Goal: Task Accomplishment & Management: Complete application form

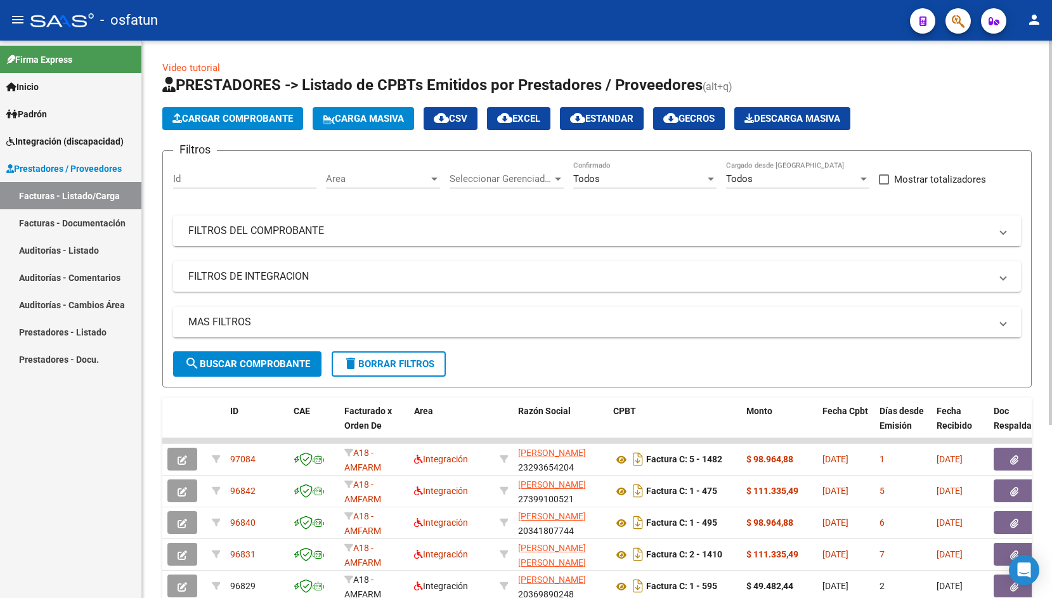
click at [273, 120] on span "Cargar Comprobante" at bounding box center [233, 118] width 121 height 11
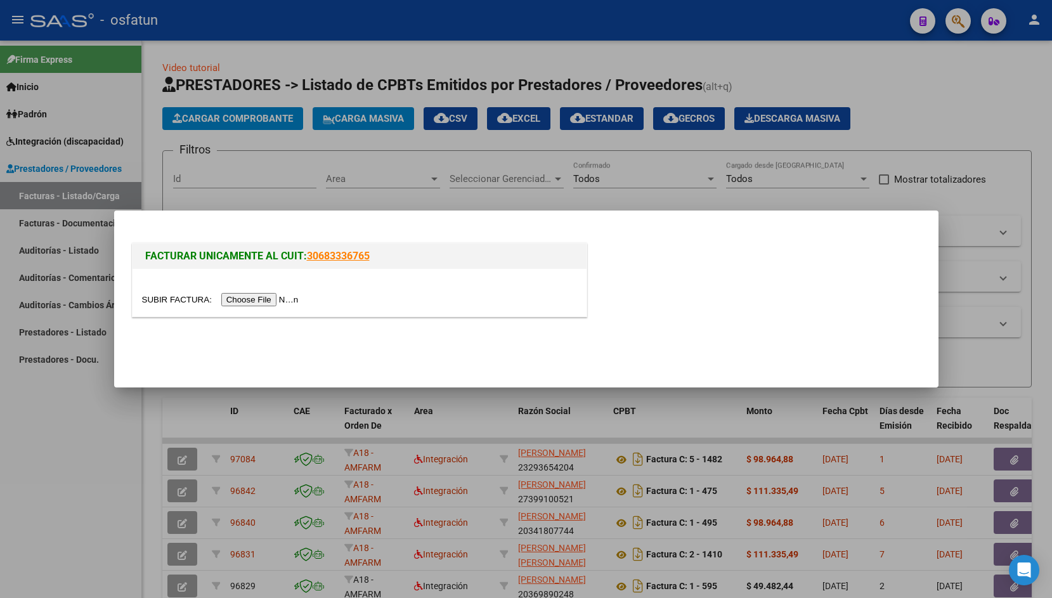
click at [164, 302] on input "file" at bounding box center [222, 299] width 160 height 13
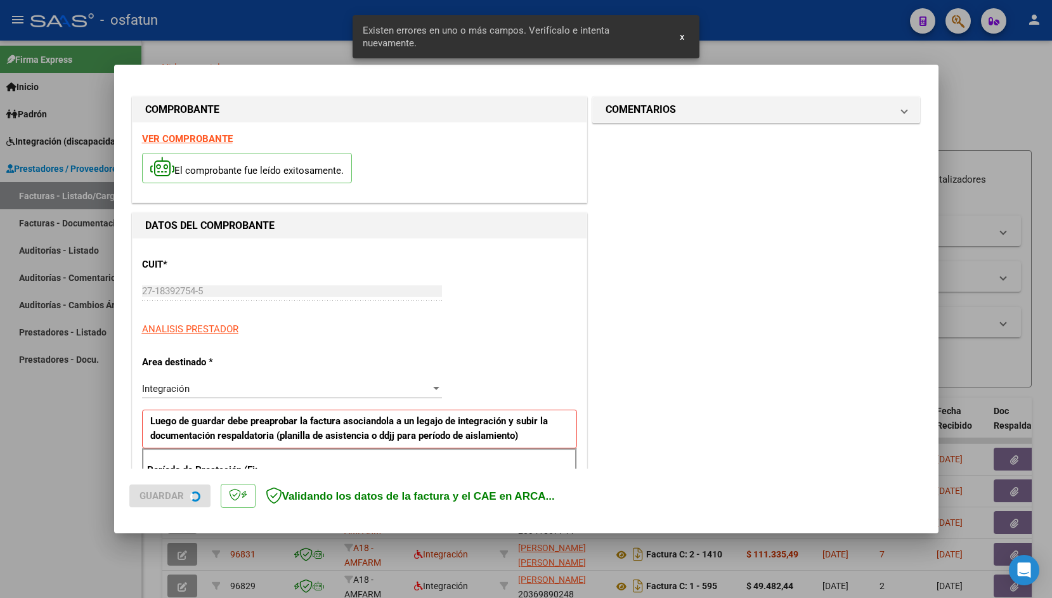
scroll to position [211, 0]
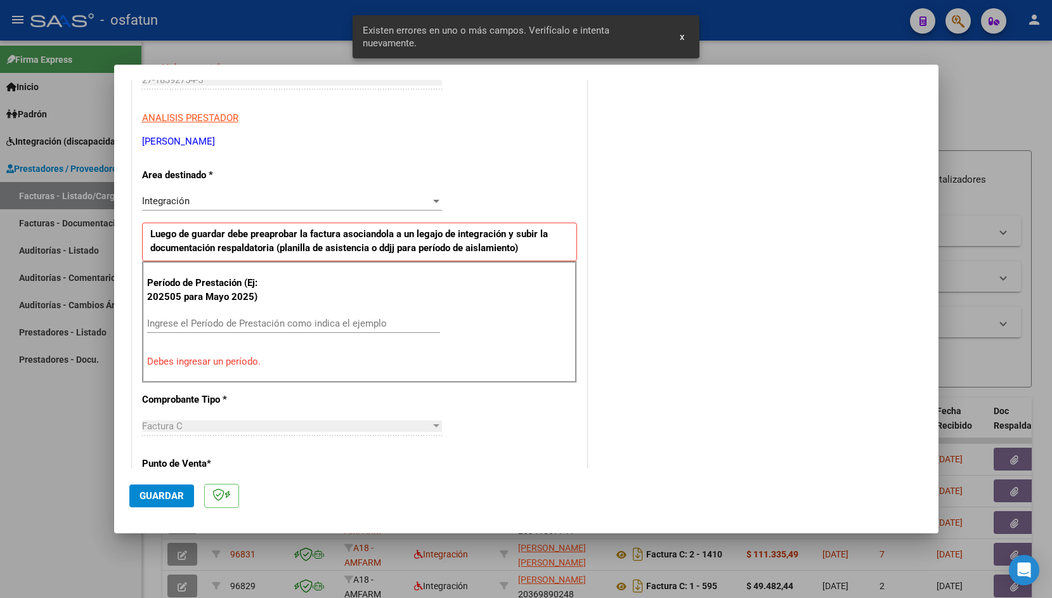
click at [216, 328] on input "Ingrese el Período de Prestación como indica el ejemplo" at bounding box center [293, 323] width 293 height 11
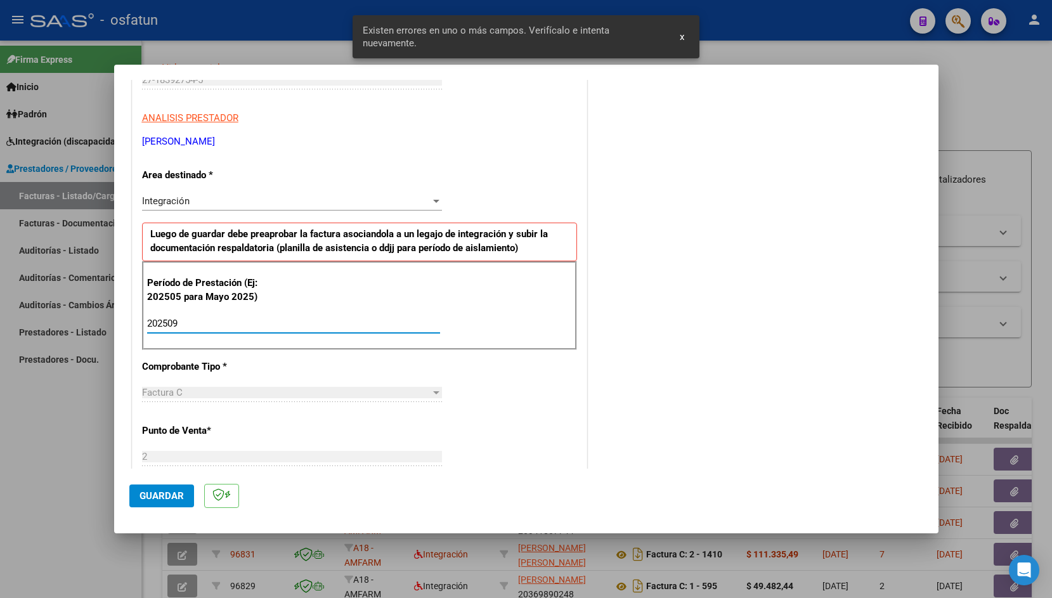
type input "202509"
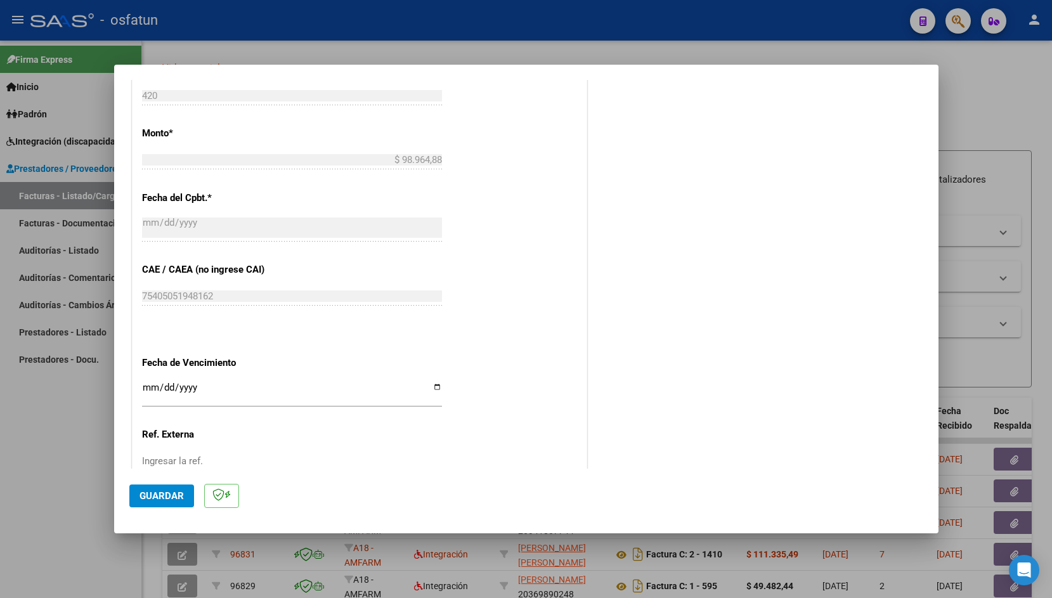
scroll to position [644, 0]
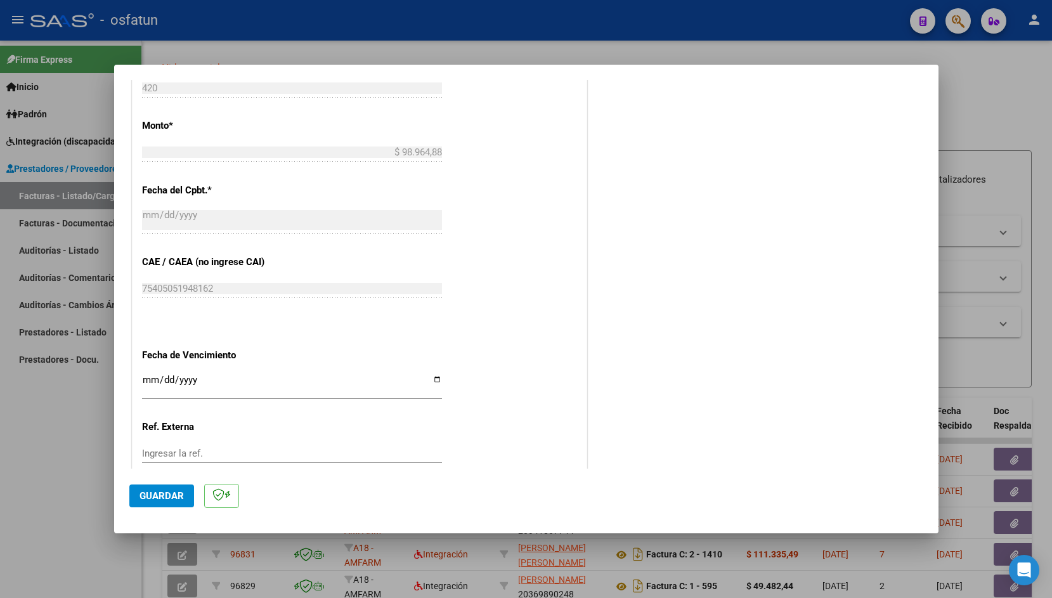
click at [144, 372] on div "Ingresar la fecha" at bounding box center [292, 385] width 300 height 27
type input "5202-10-07"
type input "[DATE]"
click at [171, 494] on span "Guardar" at bounding box center [162, 495] width 44 height 11
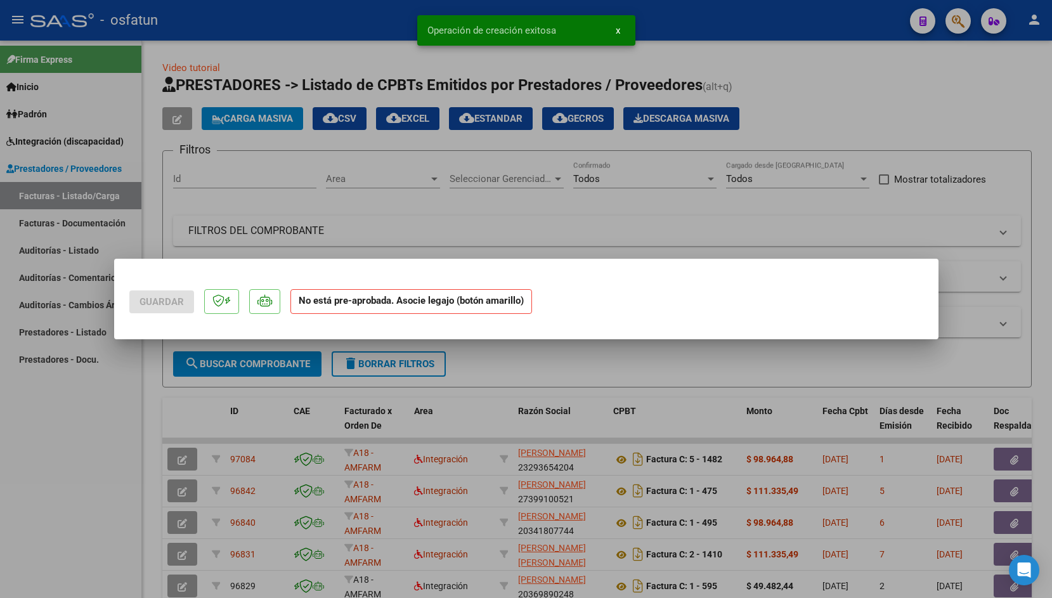
scroll to position [0, 0]
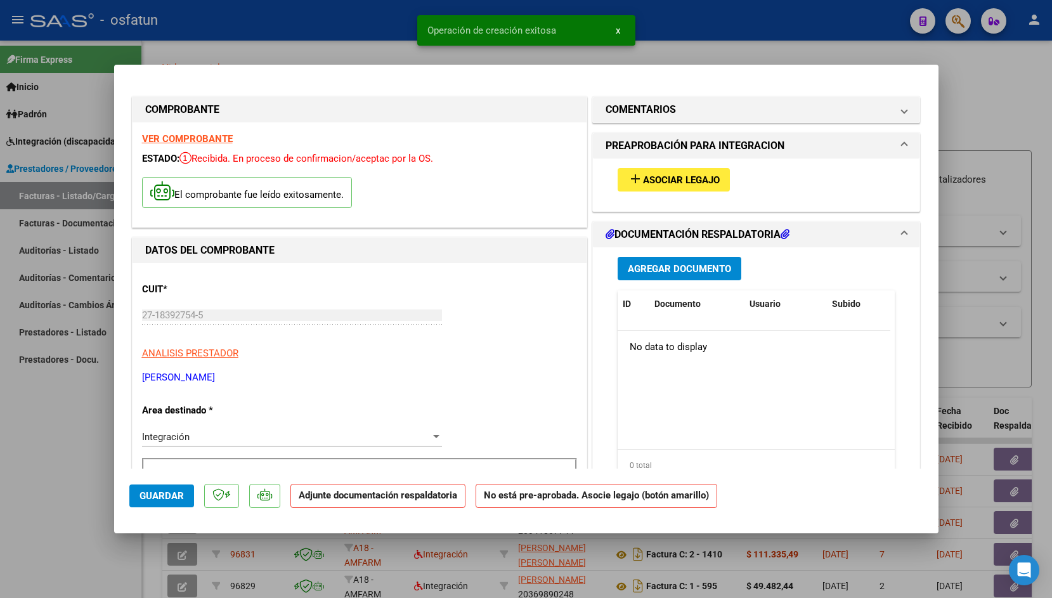
click at [681, 186] on button "add Asociar Legajo" at bounding box center [674, 179] width 112 height 23
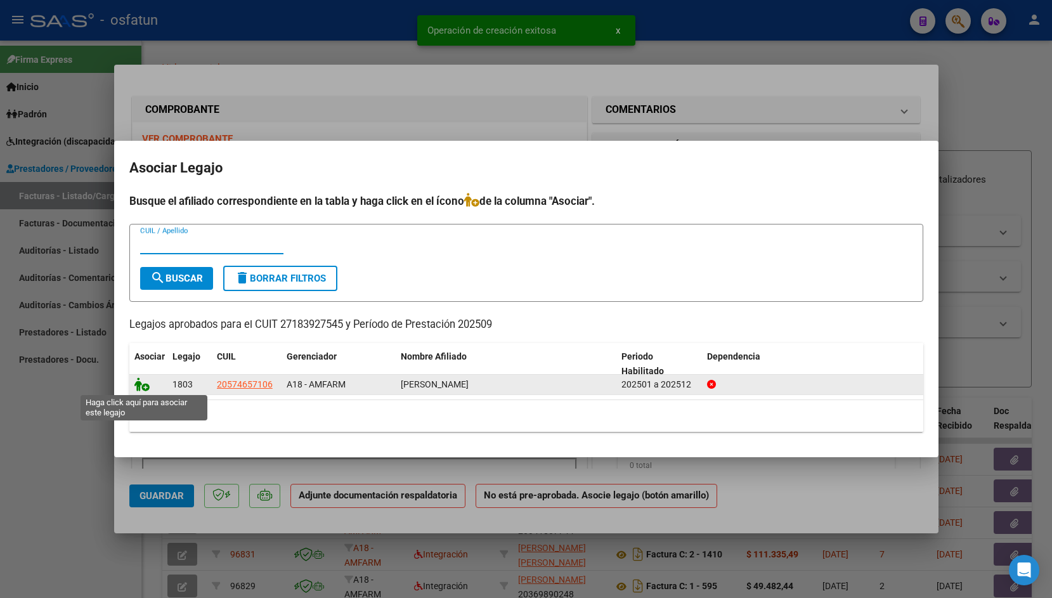
click at [136, 388] on icon at bounding box center [141, 384] width 15 height 14
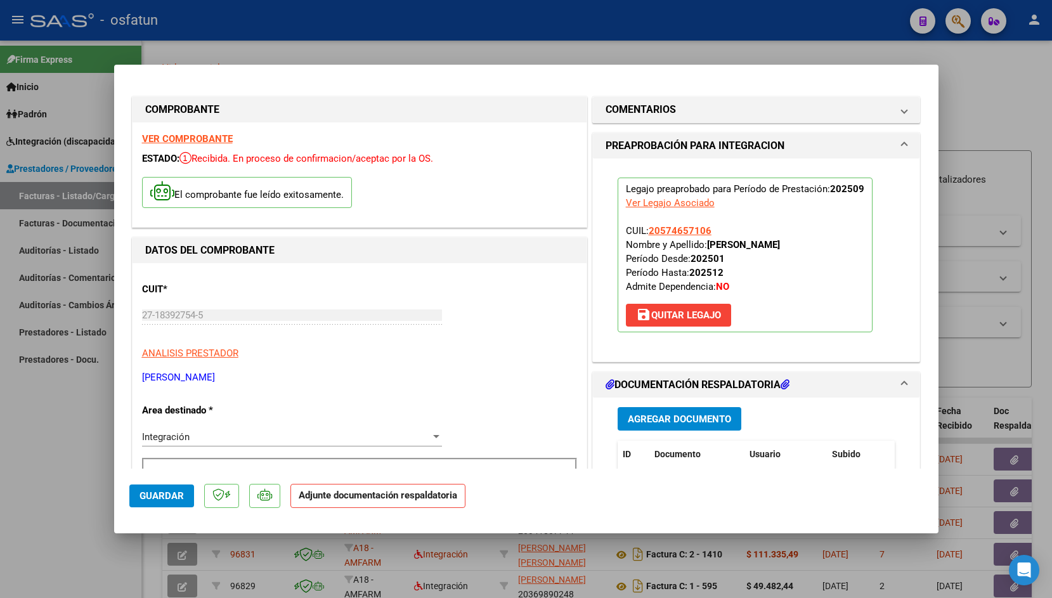
click at [648, 425] on span "Agregar Documento" at bounding box center [679, 419] width 103 height 11
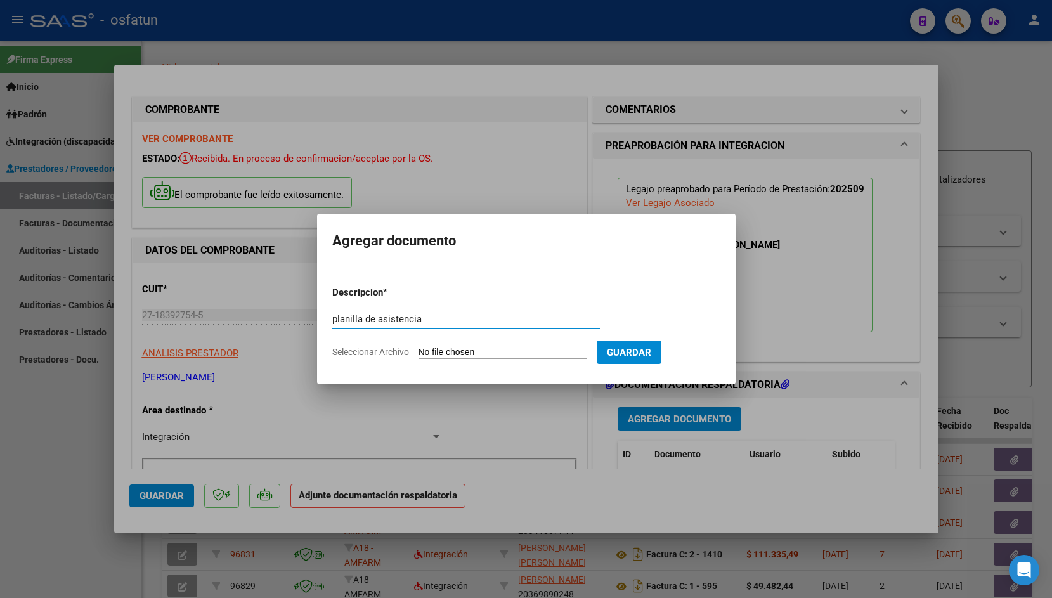
type input "planilla de asistencia"
click at [452, 347] on input "Seleccionar Archivo" at bounding box center [503, 353] width 168 height 12
type input "C:\fakepath\Asistencia Loan Septiembre .pdf"
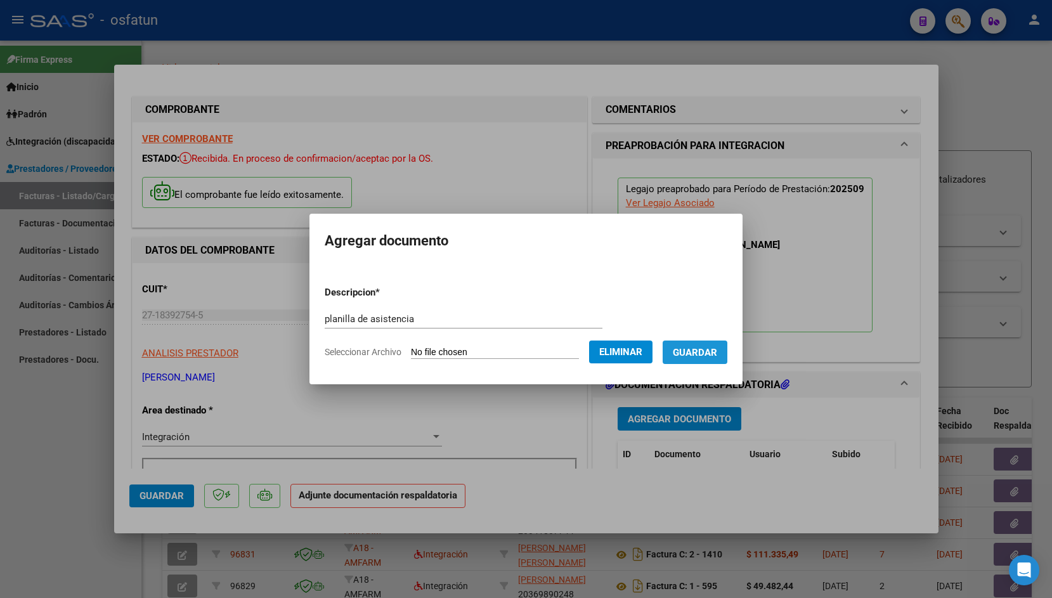
click at [689, 355] on span "Guardar" at bounding box center [695, 352] width 44 height 11
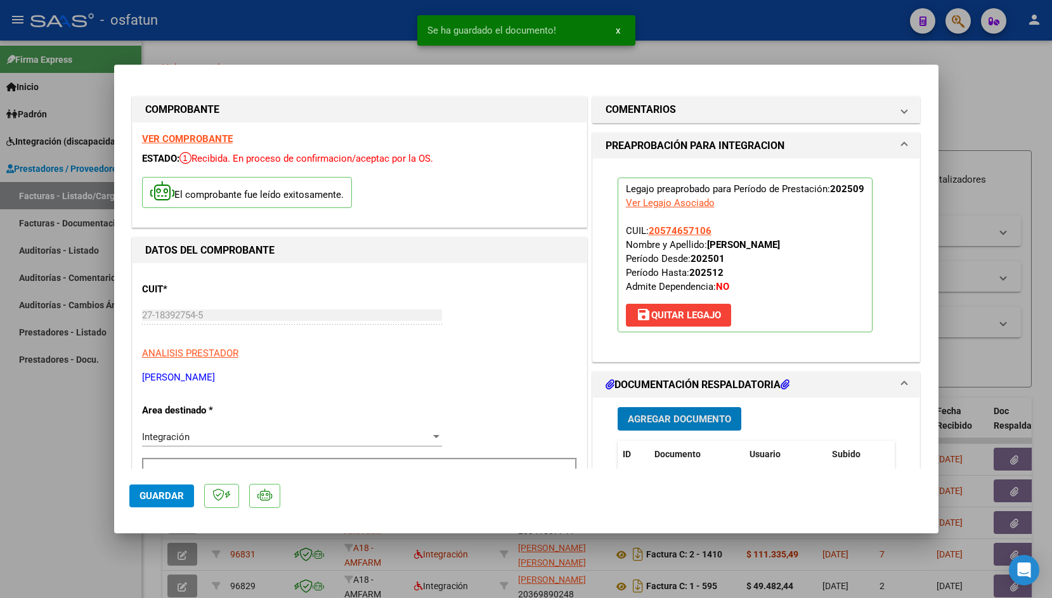
click at [156, 490] on span "Guardar" at bounding box center [162, 495] width 44 height 11
click at [374, 61] on div at bounding box center [526, 299] width 1052 height 598
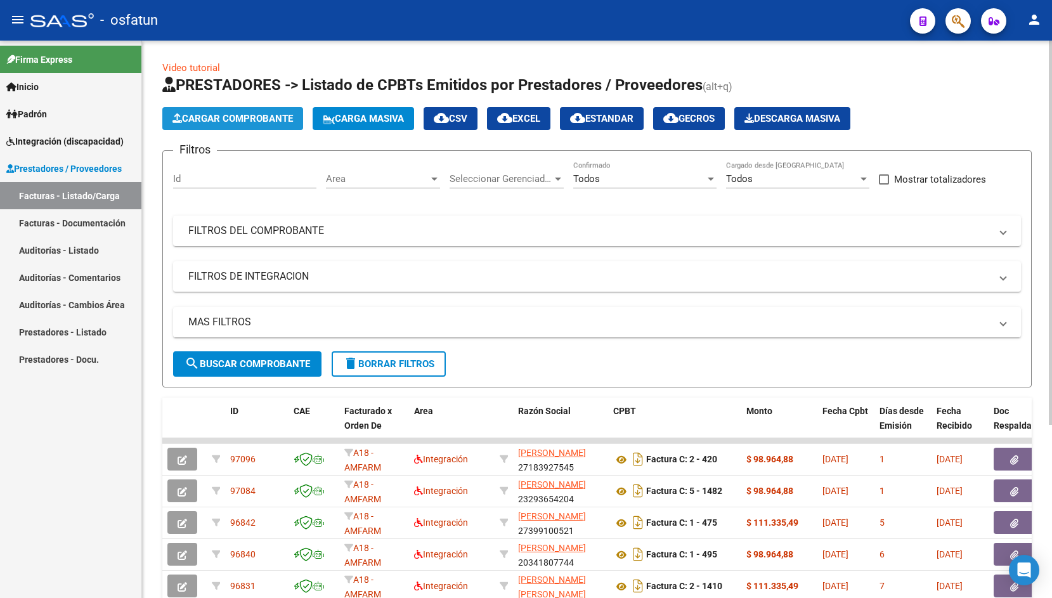
click at [268, 123] on span "Cargar Comprobante" at bounding box center [233, 118] width 121 height 11
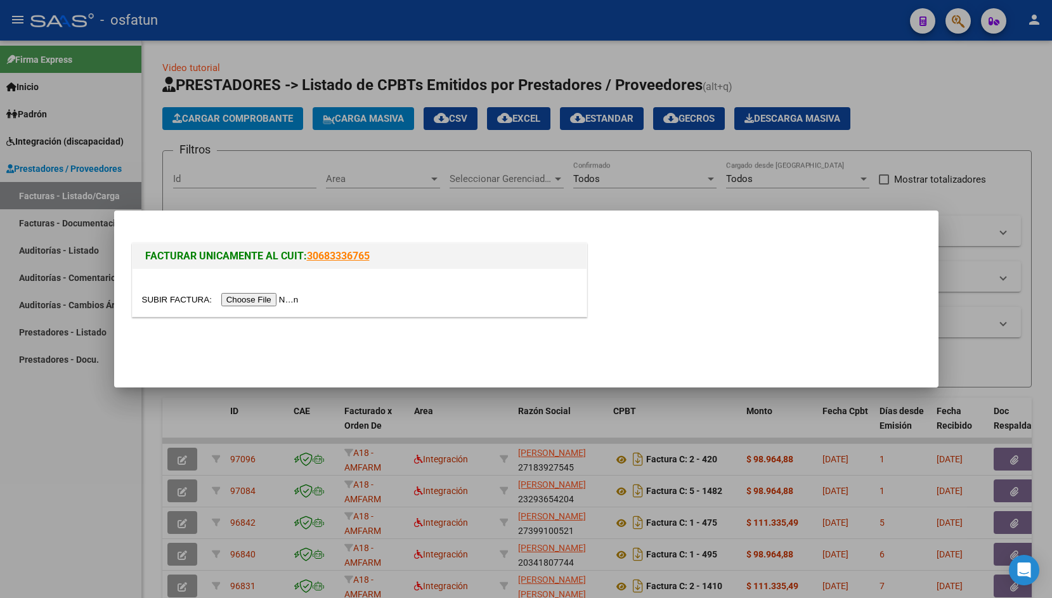
click at [174, 301] on input "file" at bounding box center [222, 299] width 160 height 13
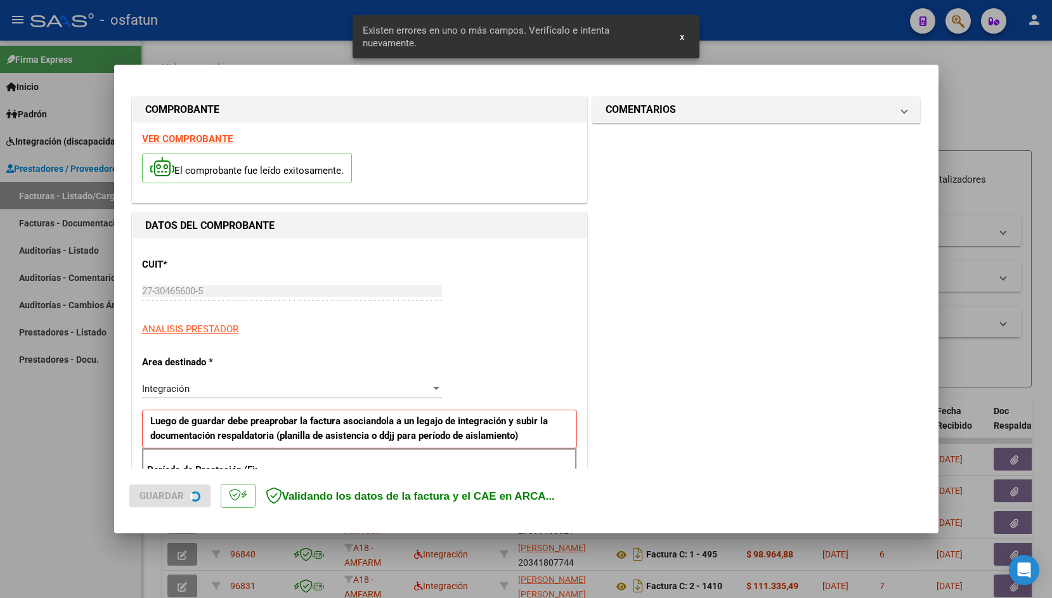
scroll to position [211, 0]
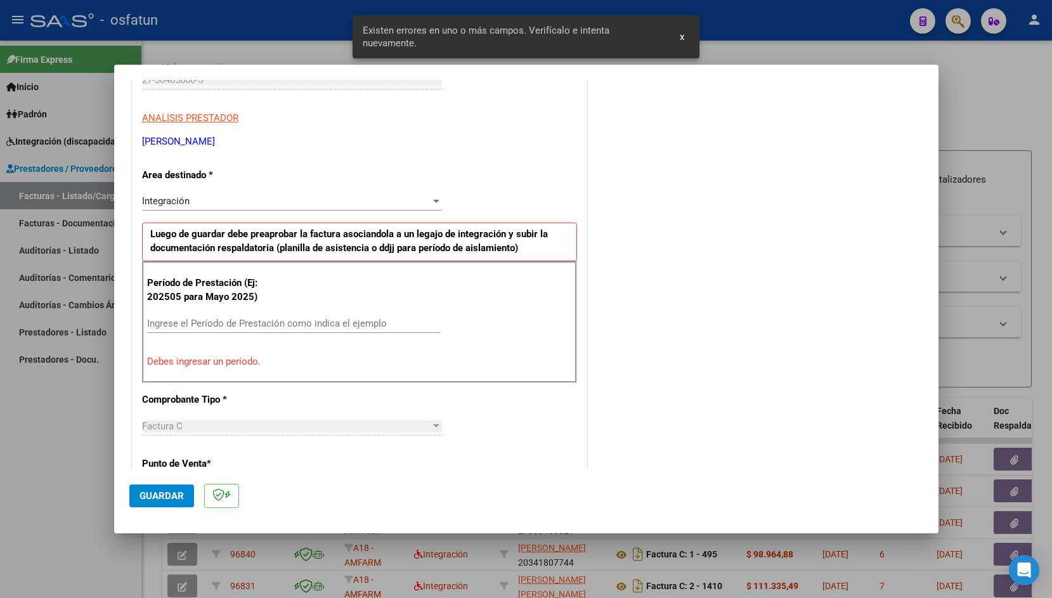
click at [200, 325] on input "Ingrese el Período de Prestación como indica el ejemplo" at bounding box center [293, 323] width 293 height 11
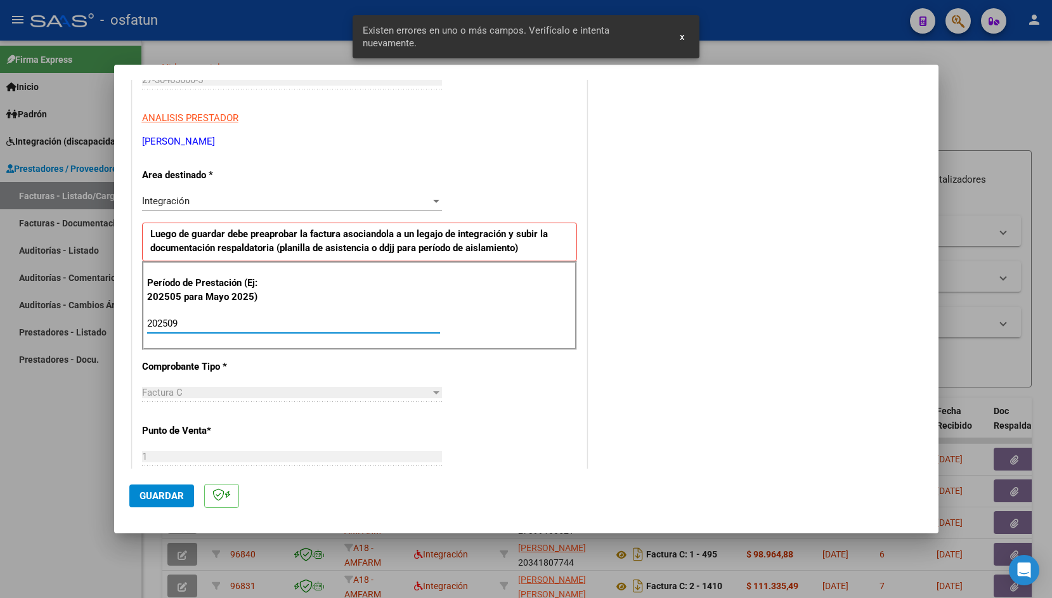
type input "202509"
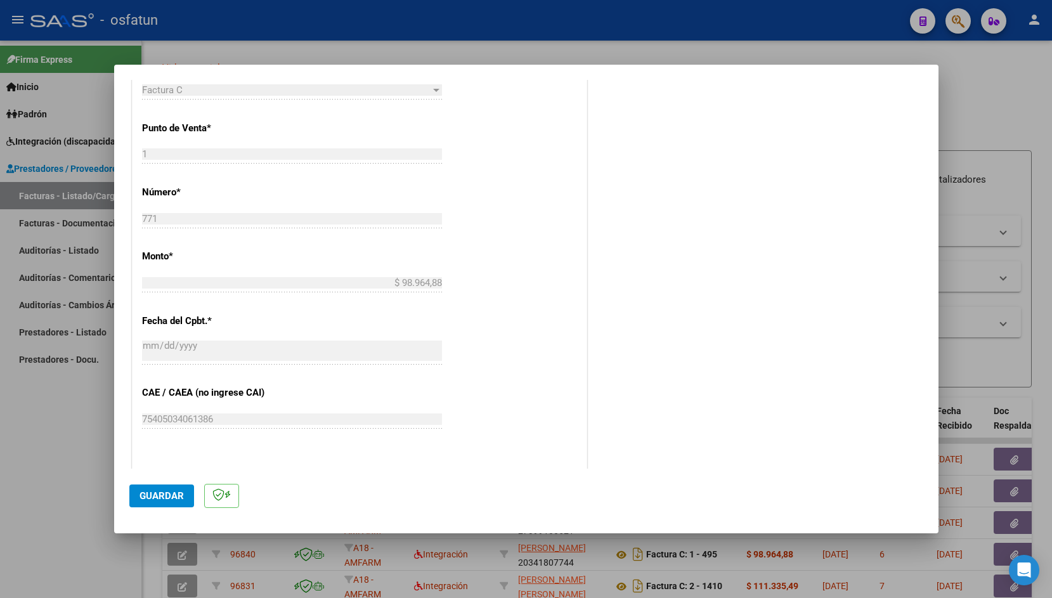
scroll to position [613, 0]
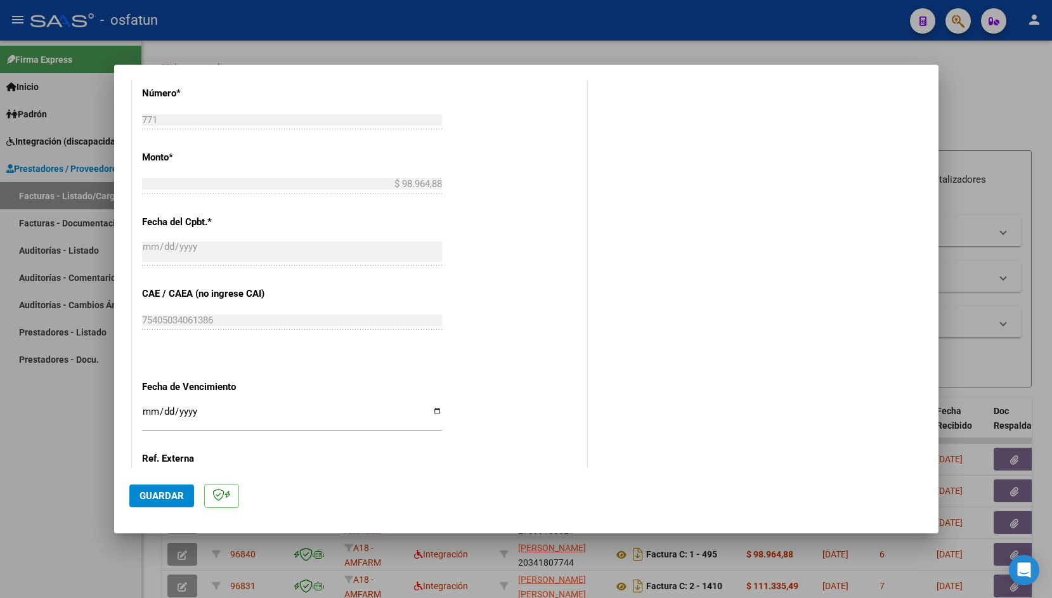
click at [147, 407] on input "Ingresar la fecha" at bounding box center [292, 417] width 300 height 20
type input "[DATE]"
click at [175, 495] on span "Guardar" at bounding box center [162, 495] width 44 height 11
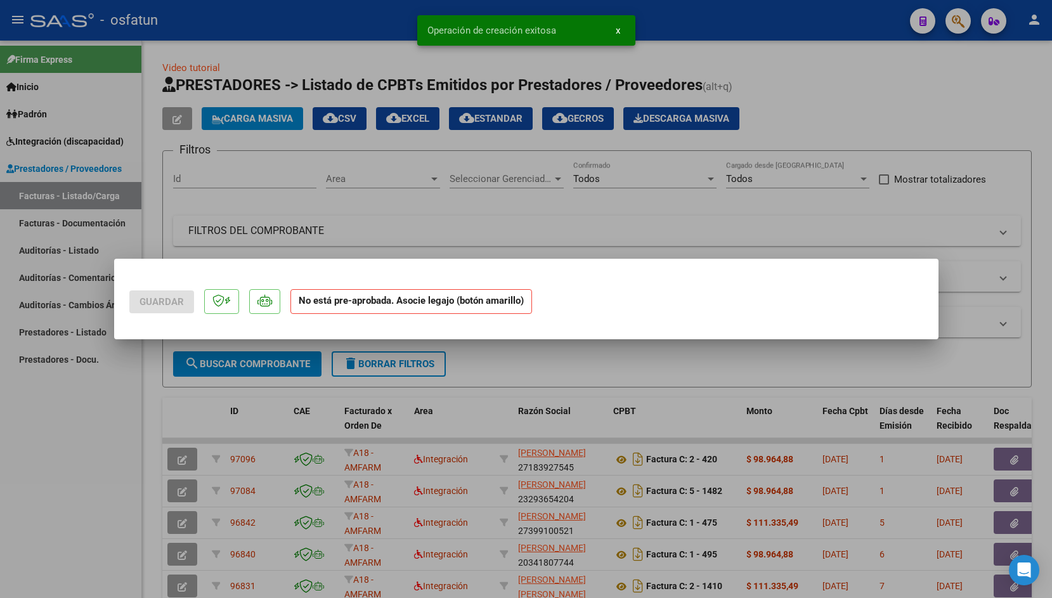
scroll to position [0, 0]
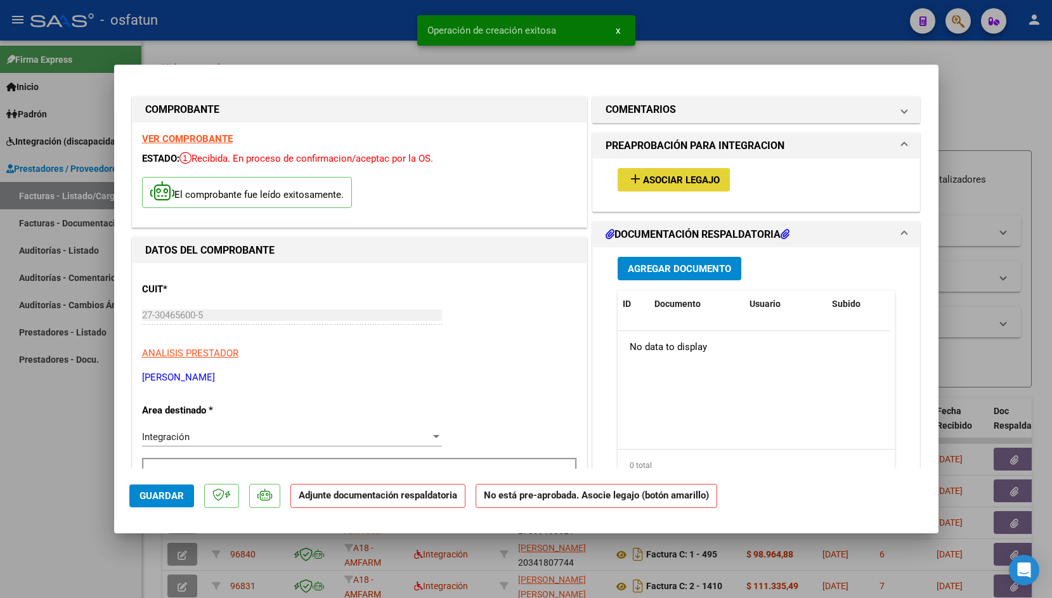
click at [645, 174] on button "add Asociar Legajo" at bounding box center [674, 179] width 112 height 23
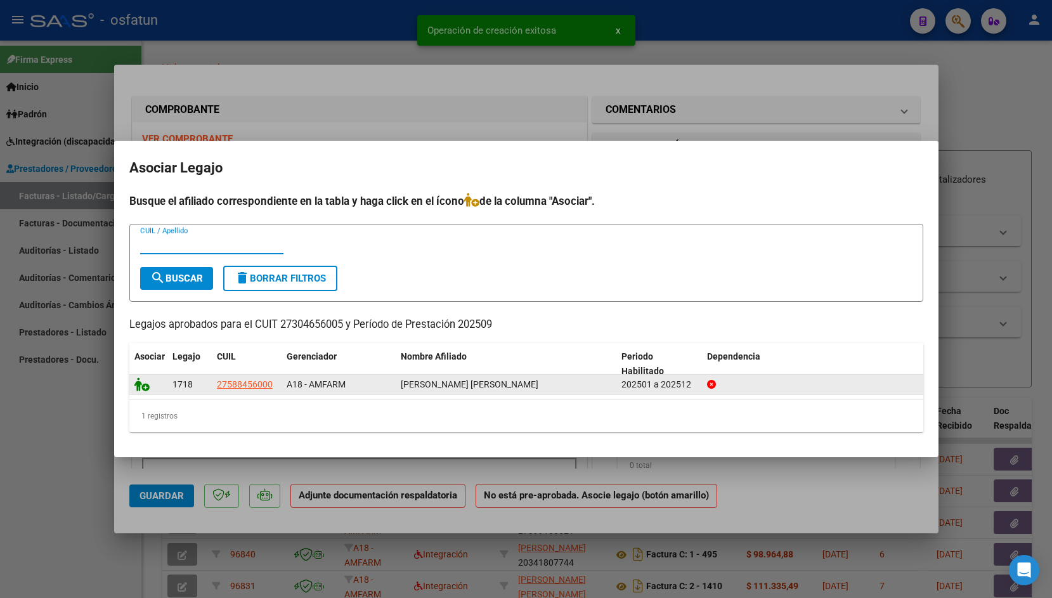
click at [141, 384] on icon at bounding box center [141, 384] width 15 height 14
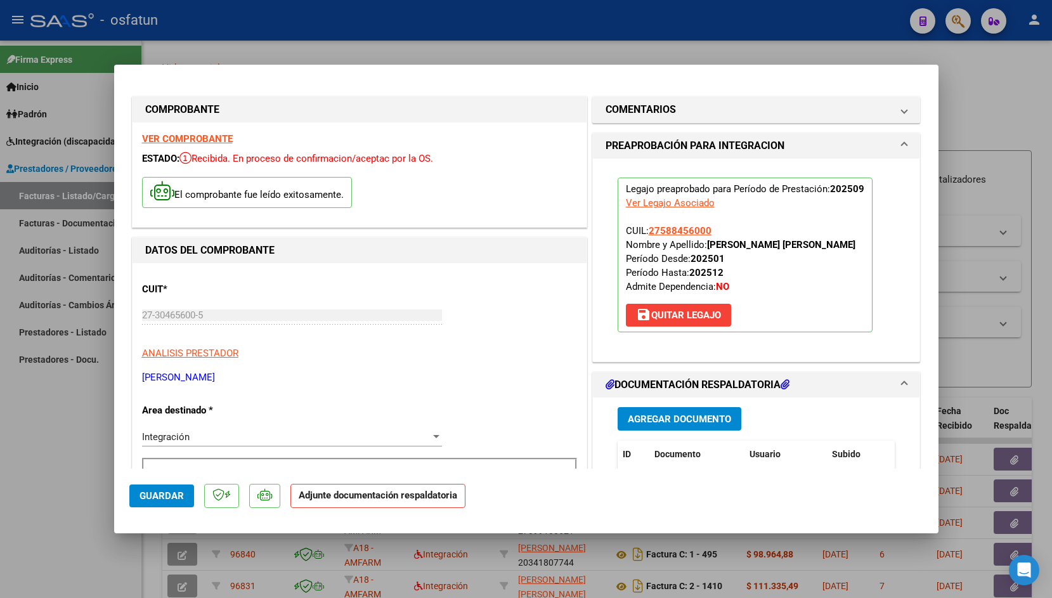
click at [662, 415] on span "Agregar Documento" at bounding box center [679, 419] width 103 height 11
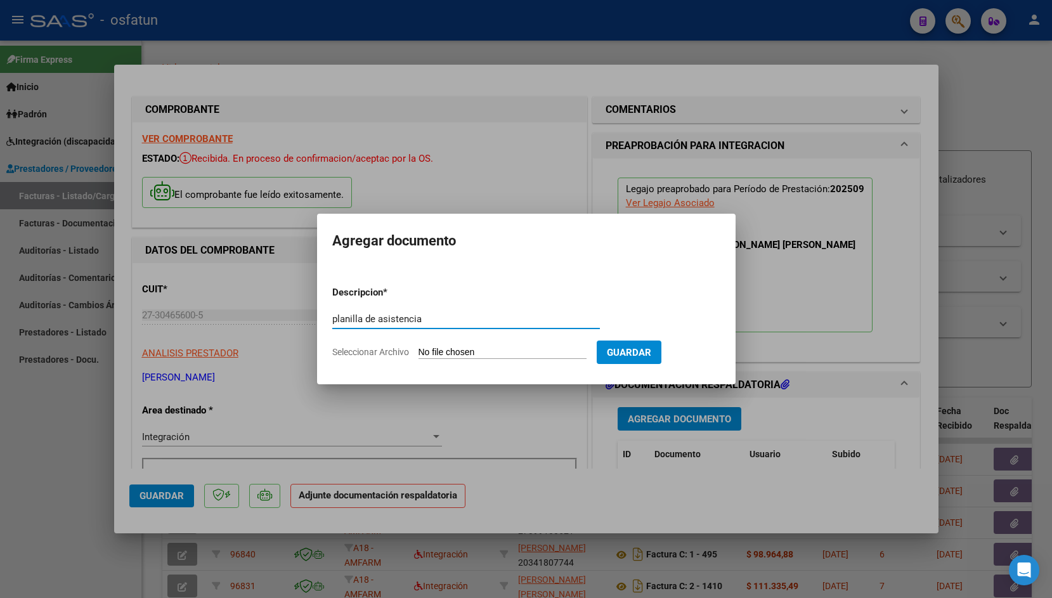
type input "planilla de asistencia"
click at [441, 355] on input "Seleccionar Archivo" at bounding box center [503, 353] width 168 height 12
type input "C:\fakepath\SEPTIEMBRE.pdf"
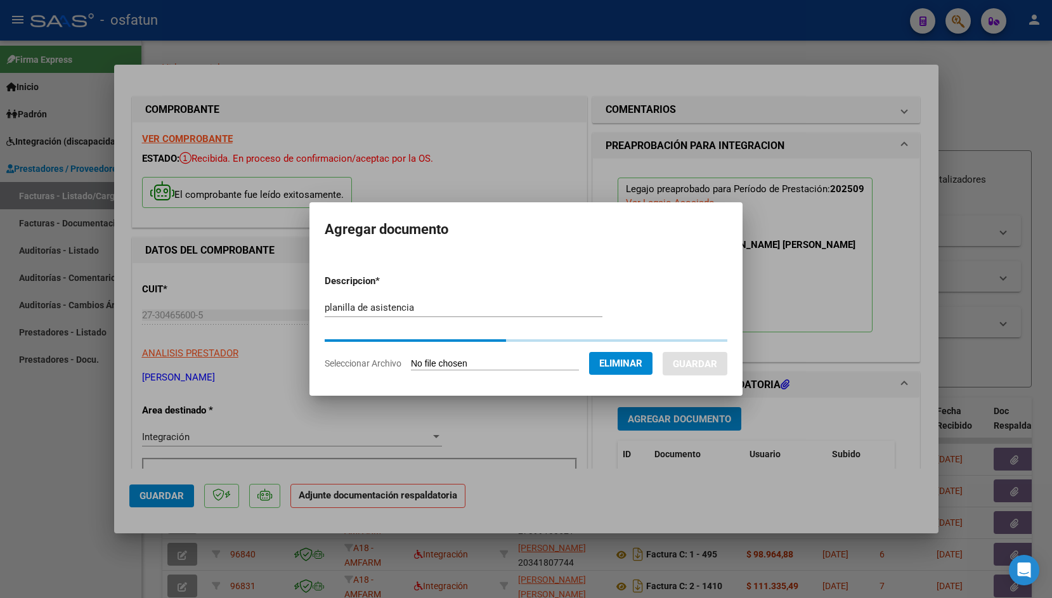
click at [369, 551] on div at bounding box center [526, 299] width 1052 height 598
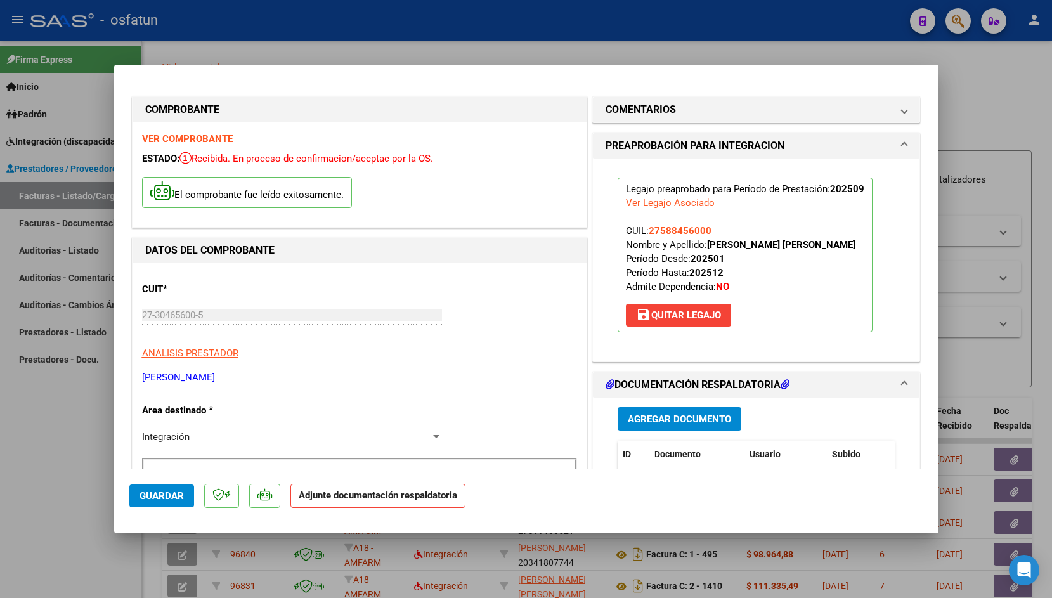
click at [135, 488] on button "Guardar" at bounding box center [161, 496] width 65 height 23
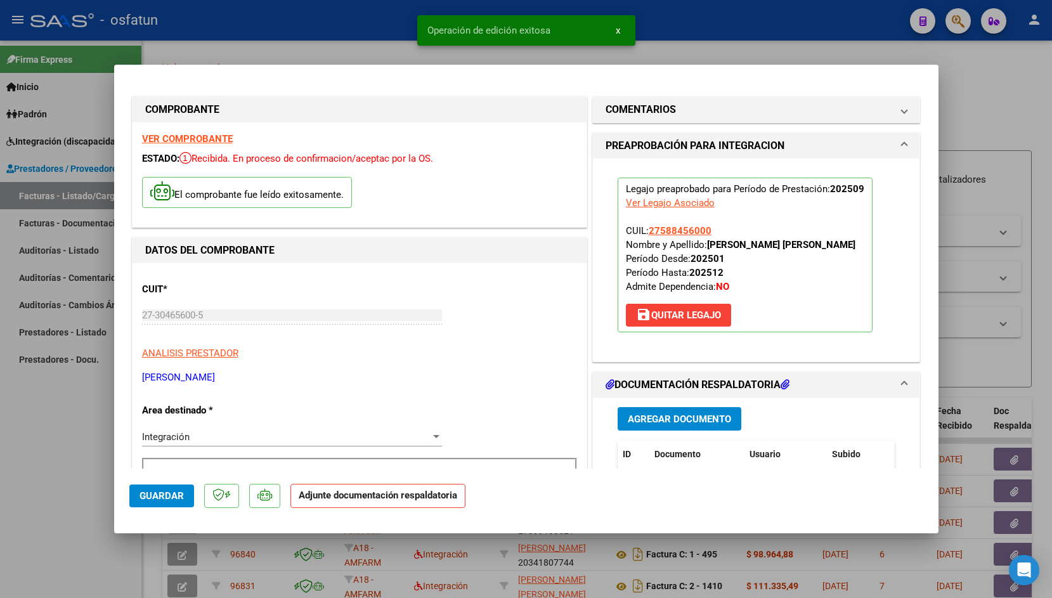
click at [306, 46] on div at bounding box center [526, 299] width 1052 height 598
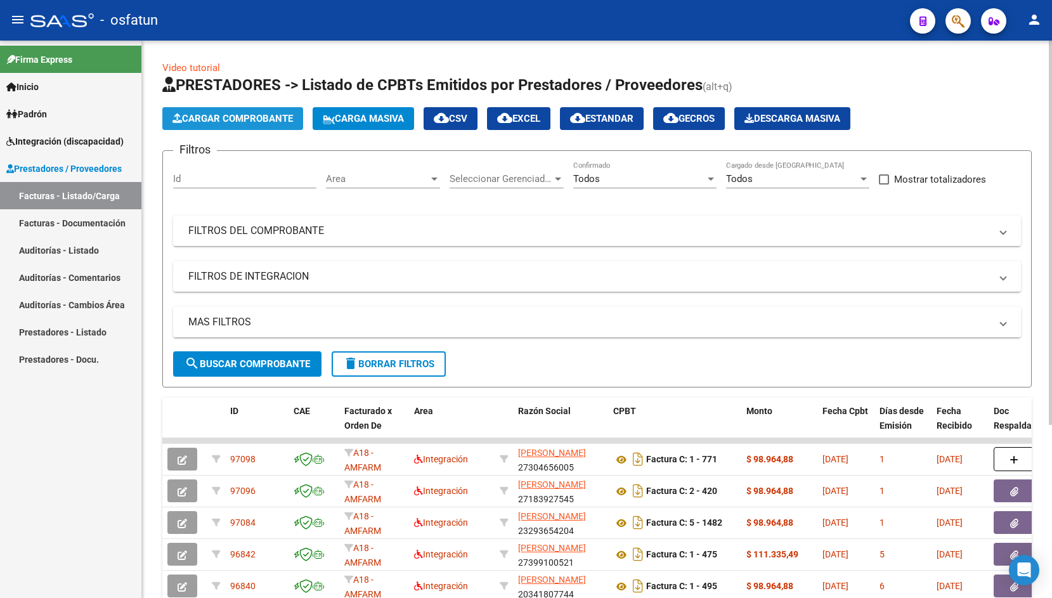
click at [277, 124] on button "Cargar Comprobante" at bounding box center [232, 118] width 141 height 23
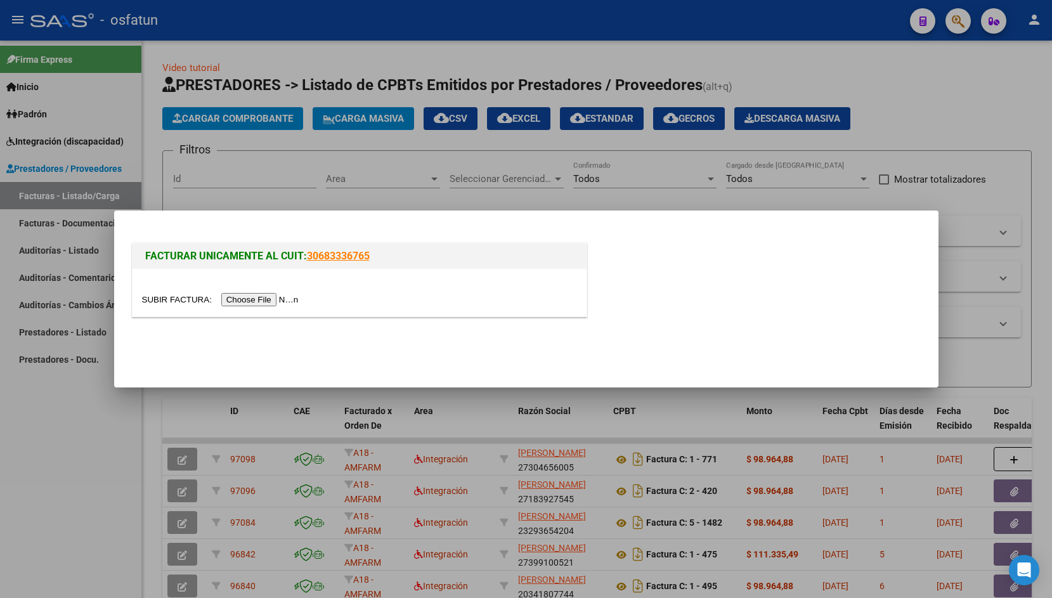
click at [175, 292] on div at bounding box center [360, 293] width 454 height 48
click at [174, 299] on input "file" at bounding box center [222, 299] width 160 height 13
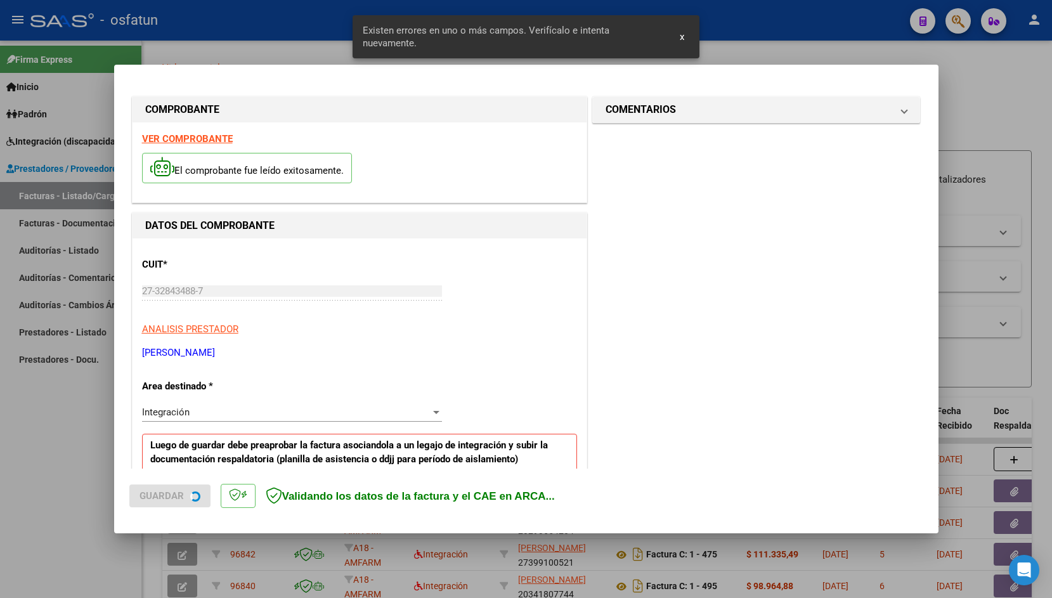
scroll to position [235, 0]
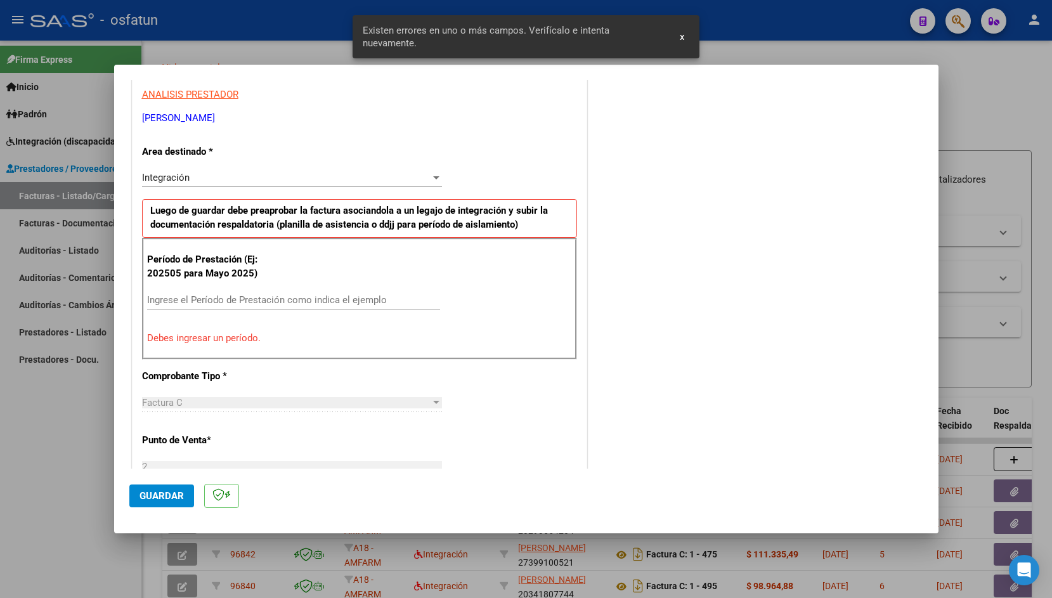
click at [254, 300] on input "Ingrese el Período de Prestación como indica el ejemplo" at bounding box center [293, 299] width 293 height 11
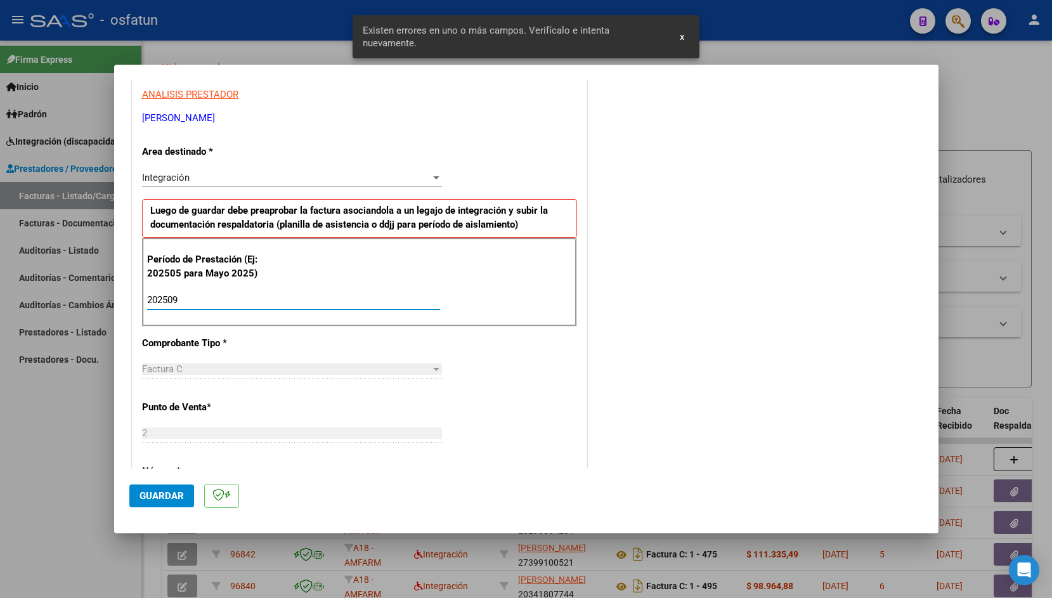
type input "202509"
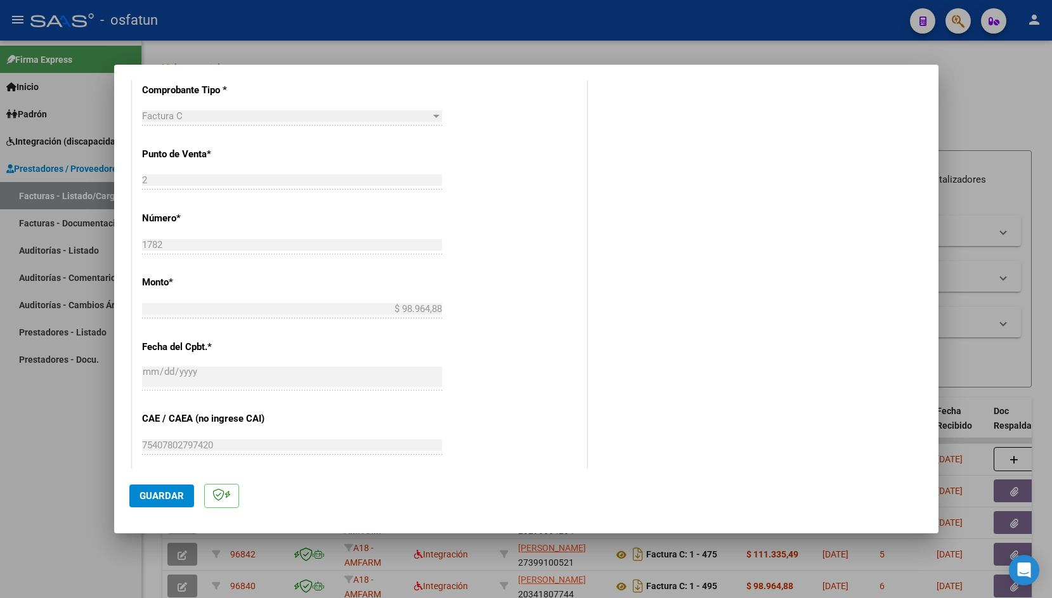
scroll to position [567, 0]
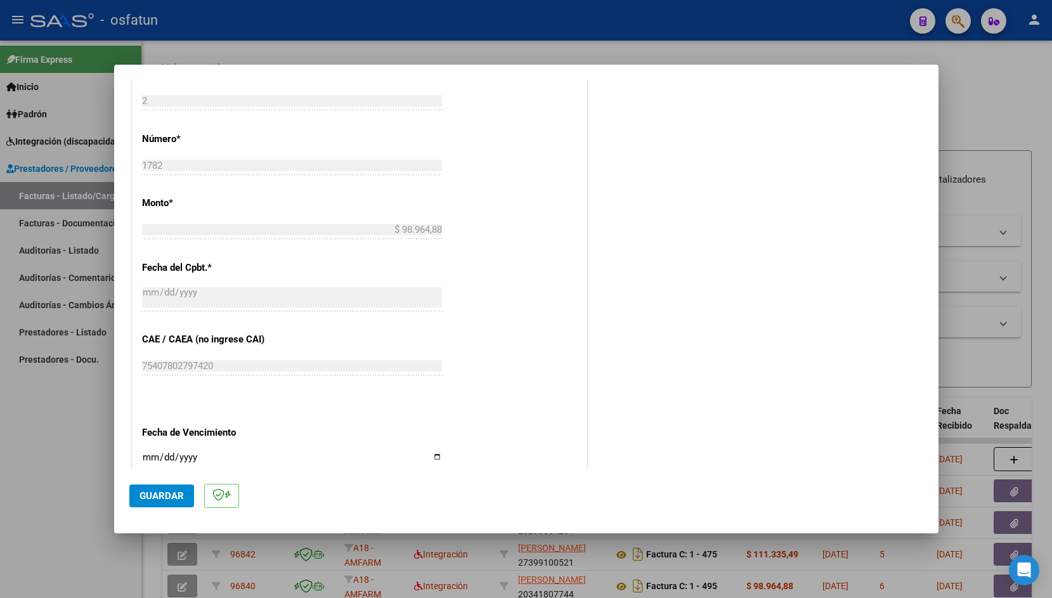
click at [150, 452] on input "Ingresar la fecha" at bounding box center [292, 462] width 300 height 20
type input "[DATE]"
click at [153, 495] on span "Guardar" at bounding box center [162, 495] width 44 height 11
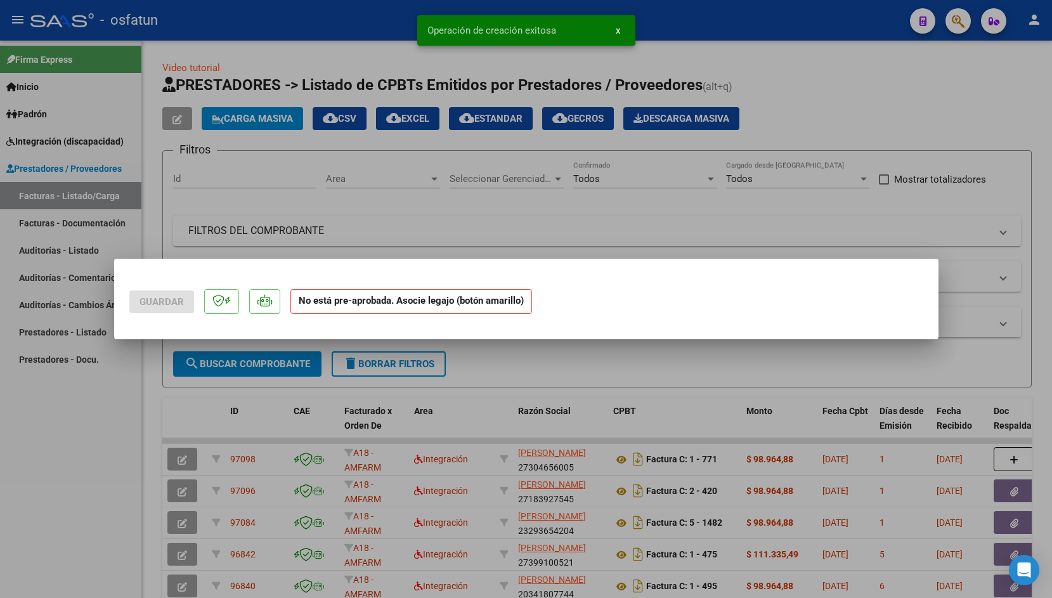
scroll to position [0, 0]
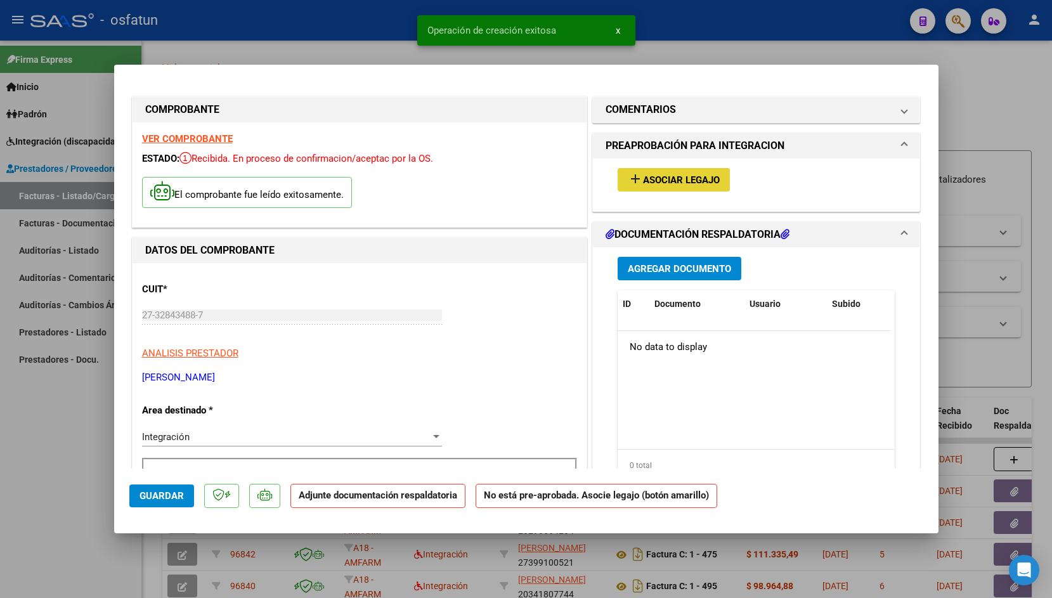
click at [649, 187] on button "add Asociar Legajo" at bounding box center [674, 179] width 112 height 23
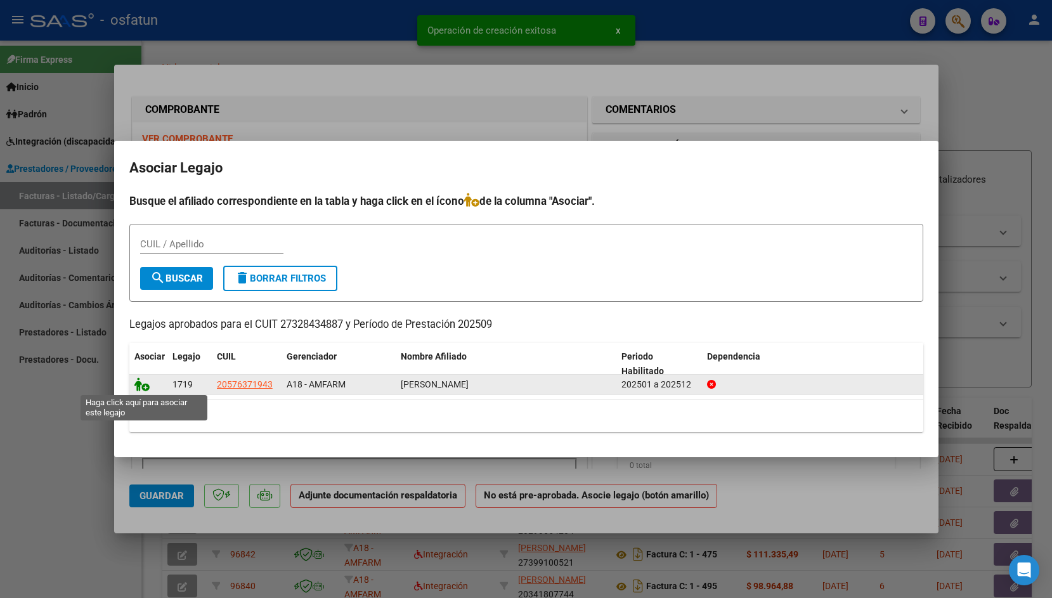
click at [142, 385] on icon at bounding box center [141, 384] width 15 height 14
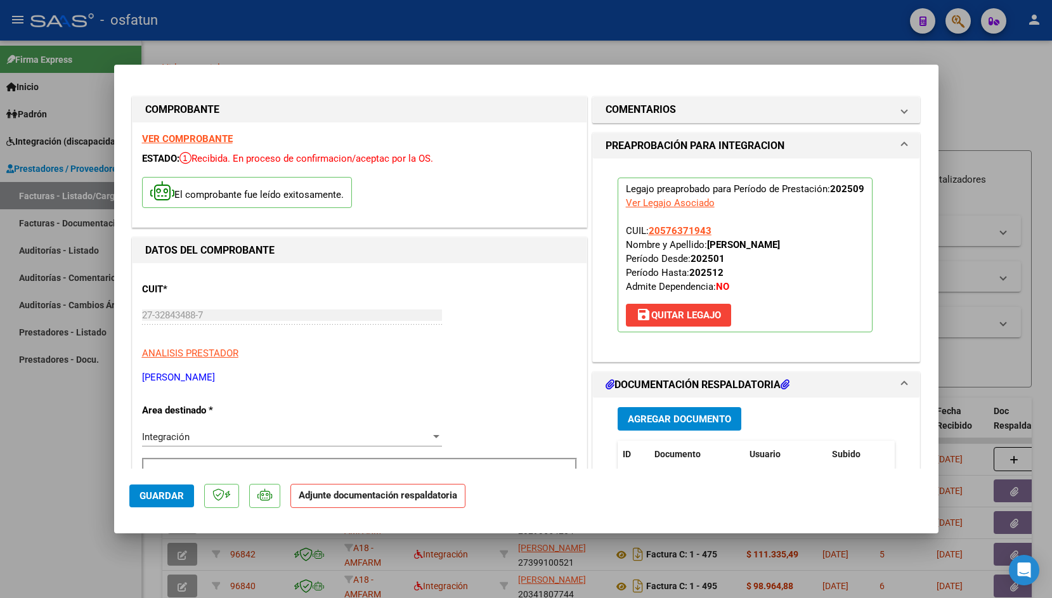
click at [647, 421] on span "Agregar Documento" at bounding box center [679, 419] width 103 height 11
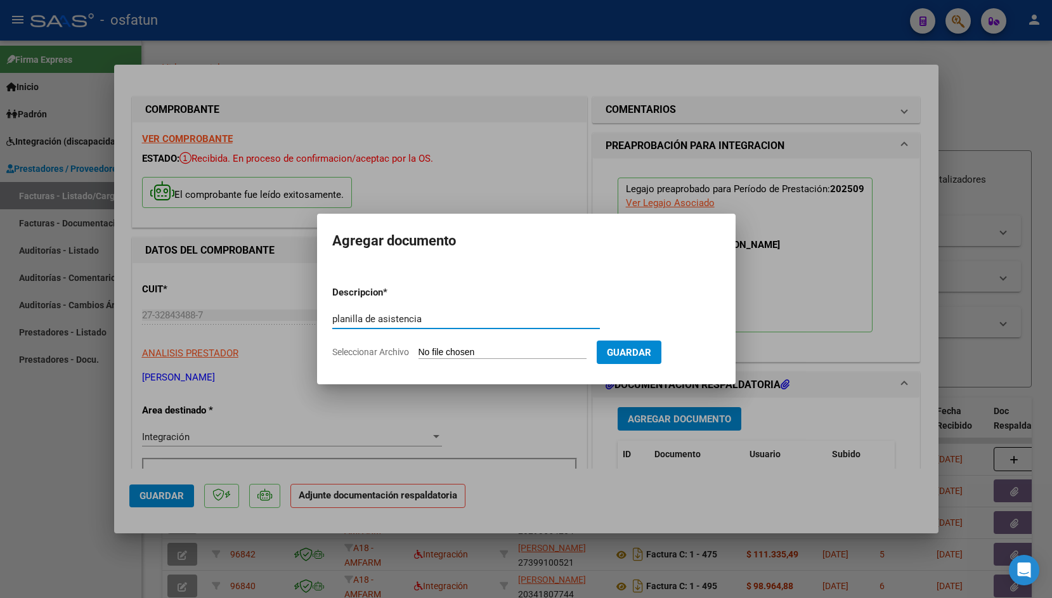
type input "planilla de asistencia"
click at [462, 353] on input "Seleccionar Archivo" at bounding box center [503, 353] width 168 height 12
drag, startPoint x: 552, startPoint y: 61, endPoint x: 188, endPoint y: 59, distance: 364.1
click at [188, 59] on div at bounding box center [526, 299] width 1052 height 598
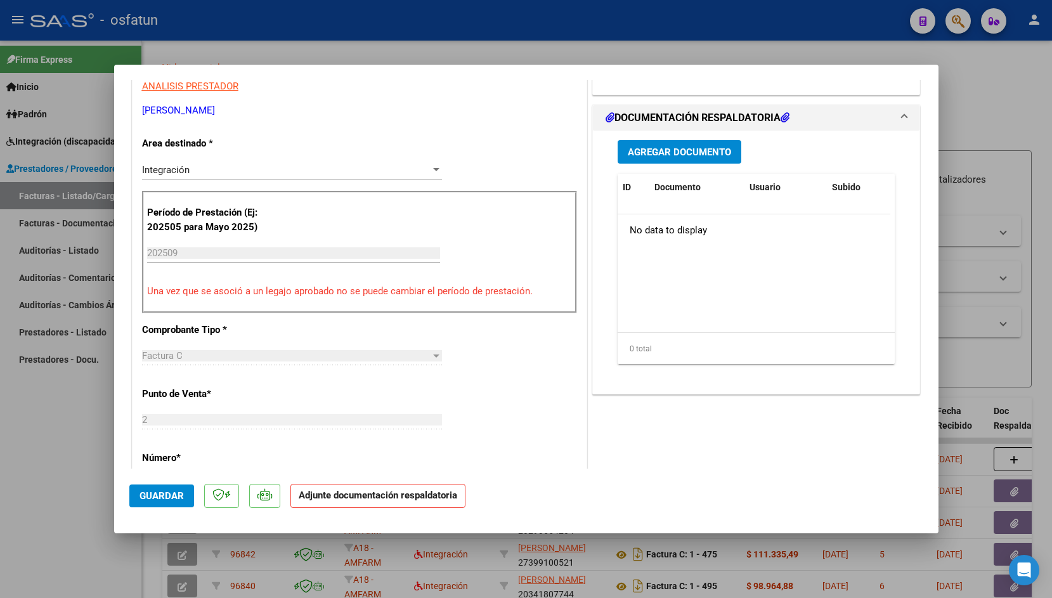
scroll to position [258, 0]
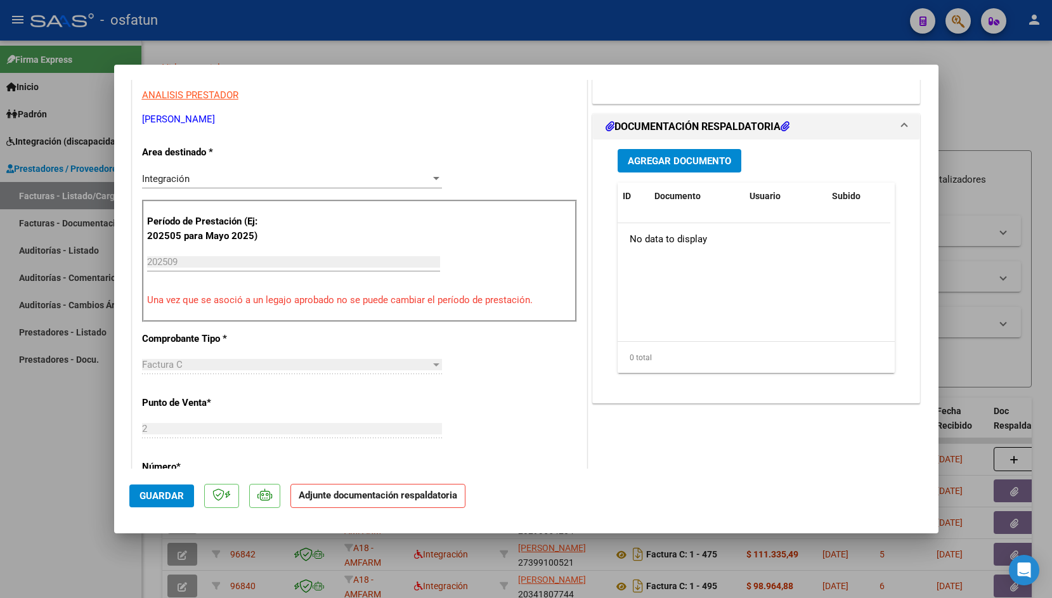
click at [686, 170] on button "Agregar Documento" at bounding box center [680, 160] width 124 height 23
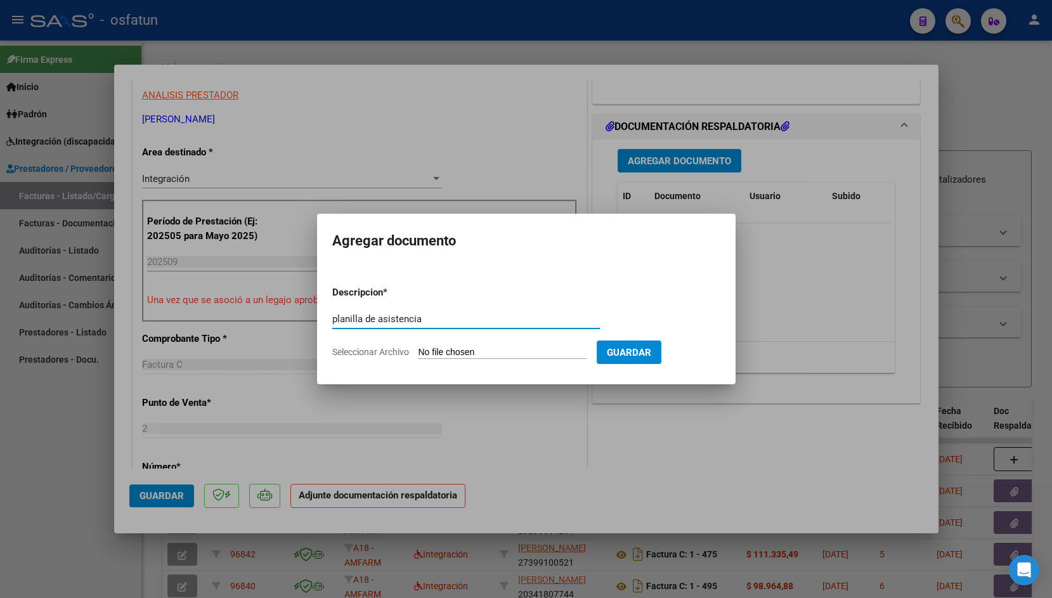
type input "planilla de asistencia"
click at [438, 348] on input "Seleccionar Archivo" at bounding box center [503, 353] width 168 height 12
type input "C:\fakepath\Asistencia [PERSON_NAME].pdf"
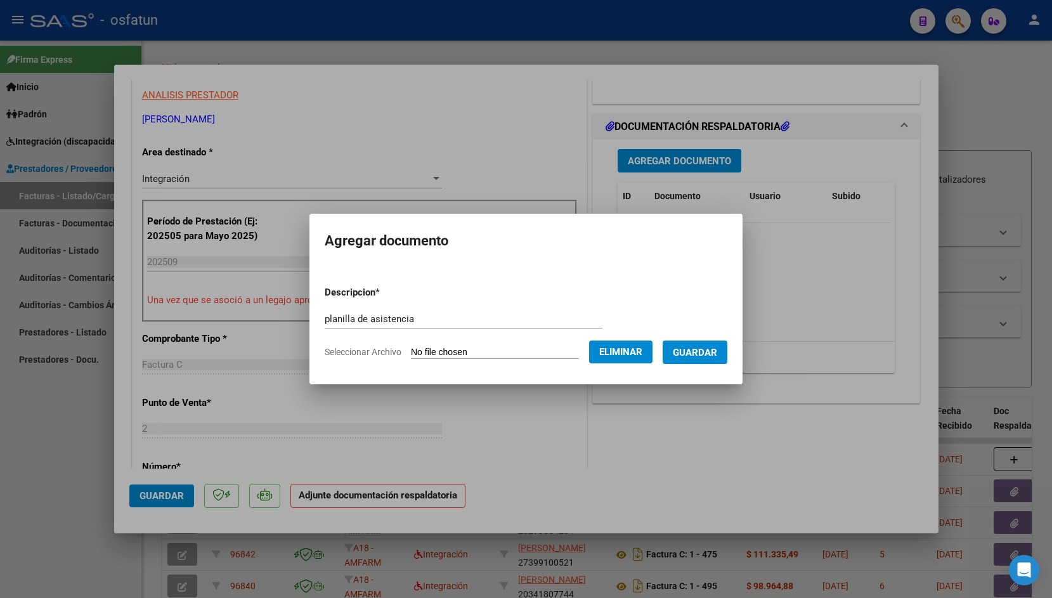
click at [686, 347] on span "Guardar" at bounding box center [695, 352] width 44 height 11
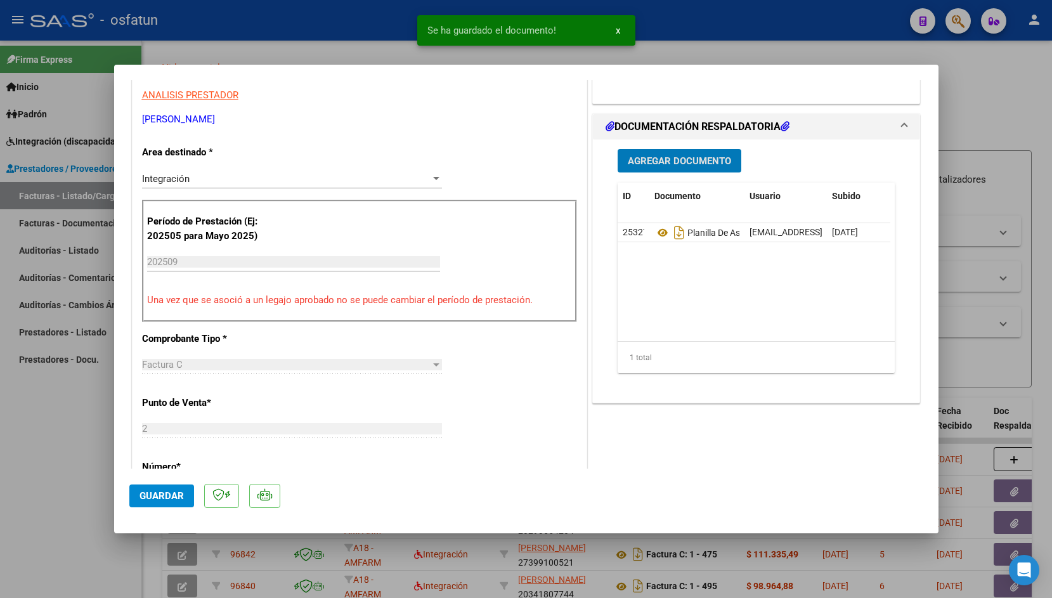
click at [157, 490] on span "Guardar" at bounding box center [162, 495] width 44 height 11
click at [237, 40] on div at bounding box center [526, 299] width 1052 height 598
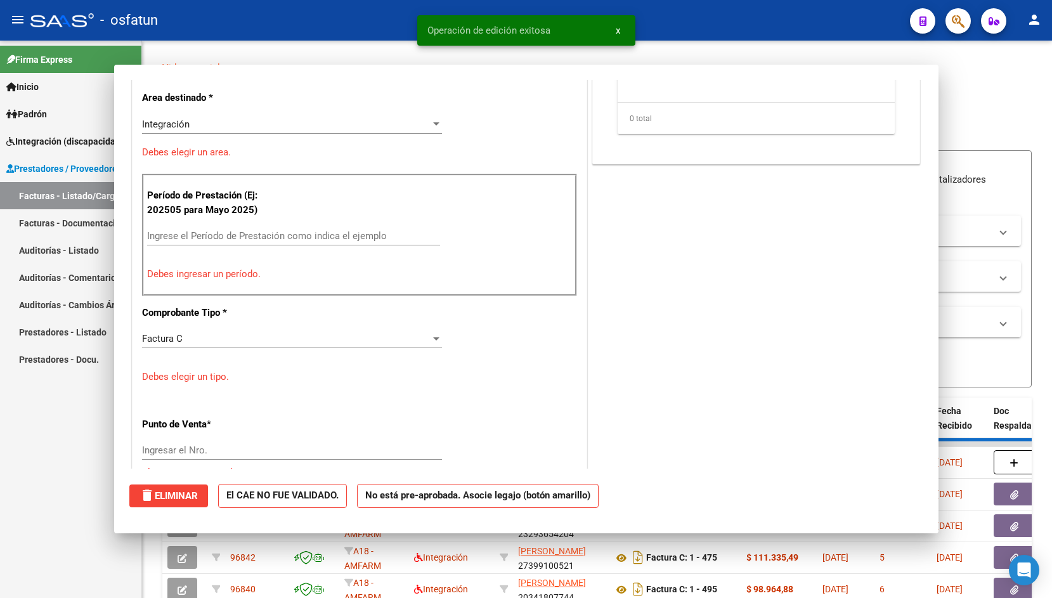
scroll to position [0, 0]
